Goal: Task Accomplishment & Management: Use online tool/utility

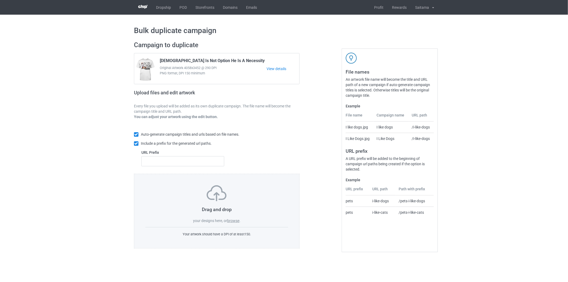
click at [234, 220] on label "browse" at bounding box center [233, 221] width 12 height 4
click at [0, 0] on input "browse" at bounding box center [0, 0] width 0 height 0
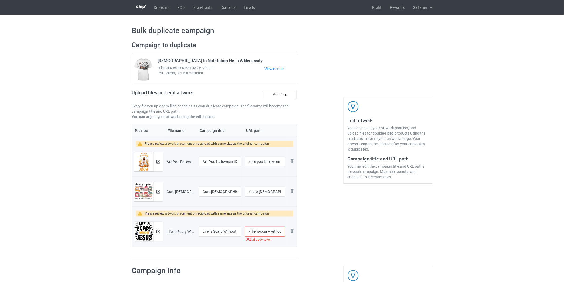
click at [271, 233] on input "/life-is-scary-without-jesus" at bounding box center [265, 232] width 40 height 10
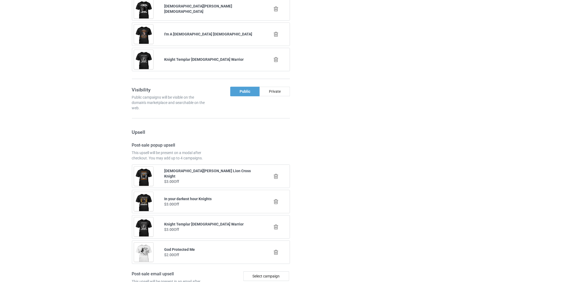
scroll to position [659, 0]
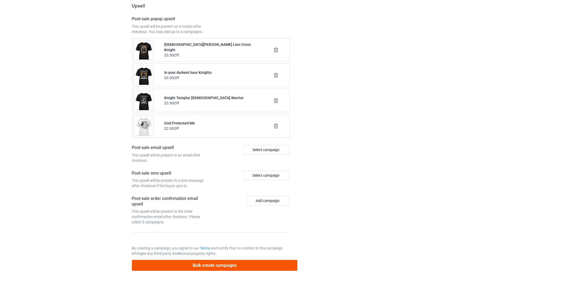
type input "/life-is-scary-without-jesus-1"
click at [255, 265] on button "Bulk create campaigns" at bounding box center [215, 265] width 166 height 11
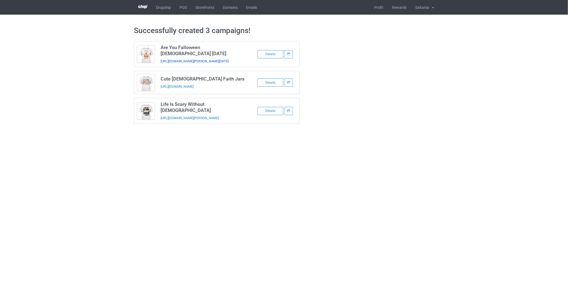
click at [183, 59] on link "https://www.teelovers.org/are-you-falloween-jesus-halloween" at bounding box center [195, 61] width 68 height 4
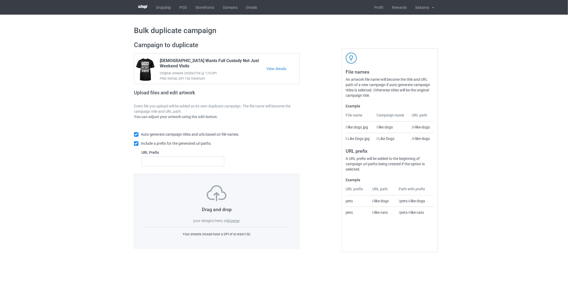
click at [236, 222] on label "browse" at bounding box center [233, 221] width 12 height 4
click at [0, 0] on input "browse" at bounding box center [0, 0] width 0 height 0
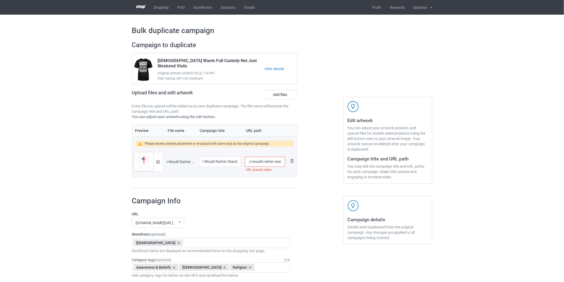
click at [262, 161] on input "/i-would-rather-stand-with-[DEMOGRAPHIC_DATA]" at bounding box center [265, 162] width 40 height 10
type input "/i-would-rather-stand-with-[DEMOGRAPHIC_DATA]-1"
click at [292, 186] on div "Preview File name Campaign title URL path Please review artwork placement or re…" at bounding box center [215, 156] width 166 height 64
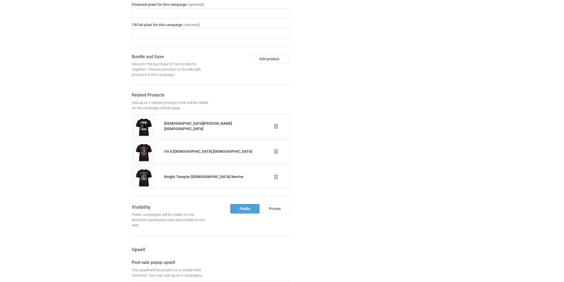
scroll to position [503, 0]
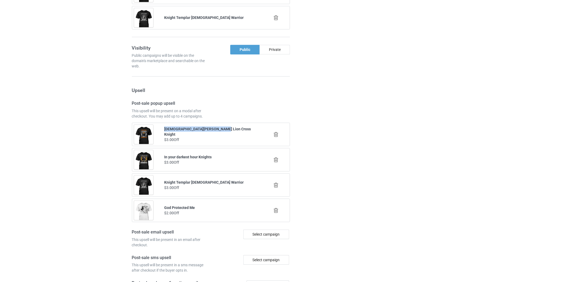
drag, startPoint x: 164, startPoint y: 133, endPoint x: 217, endPoint y: 129, distance: 52.9
click at [220, 132] on div "[DEMOGRAPHIC_DATA][PERSON_NAME] Lion Cross Knight" at bounding box center [211, 131] width 94 height 11
copy b "[DEMOGRAPHIC_DATA][PERSON_NAME] Lion Cross Knight"
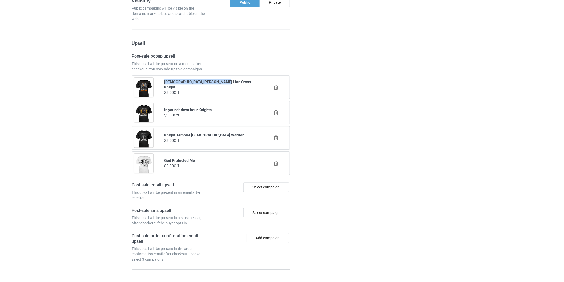
scroll to position [589, 0]
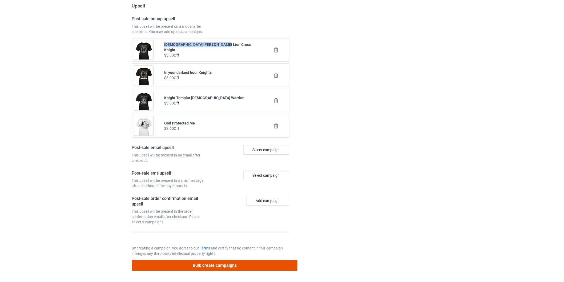
click at [237, 265] on button "Bulk create campaigns" at bounding box center [215, 265] width 166 height 11
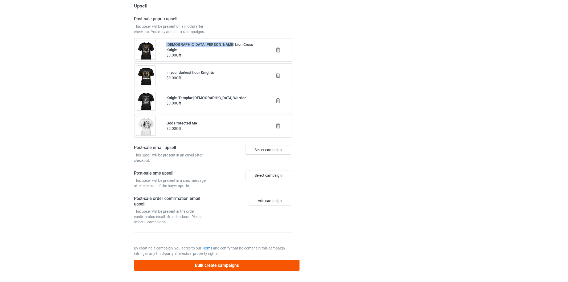
scroll to position [0, 0]
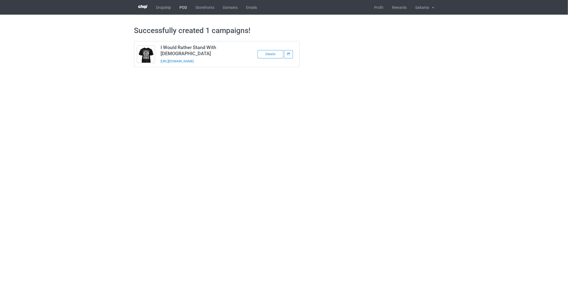
click at [185, 8] on link "POD" at bounding box center [183, 7] width 16 height 15
